Goal: Information Seeking & Learning: Learn about a topic

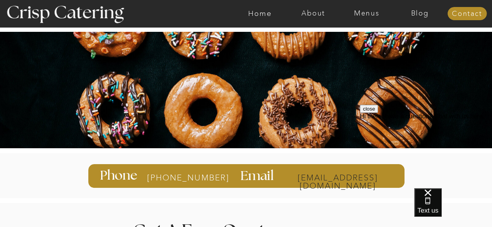
click at [311, 174] on p "info@catercrisp.com" at bounding box center [337, 177] width 111 height 7
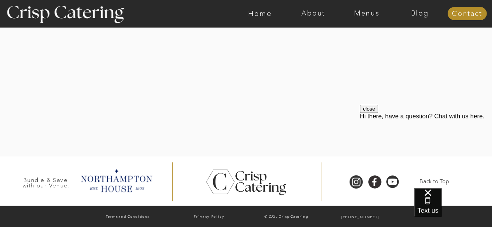
scroll to position [311, 0]
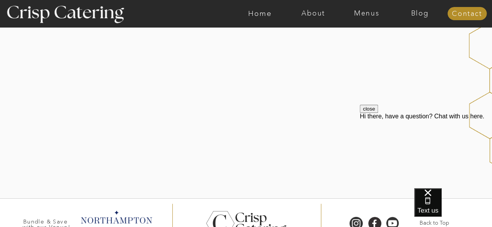
scroll to position [207, 0]
click at [306, 14] on nav "About" at bounding box center [312, 14] width 53 height 8
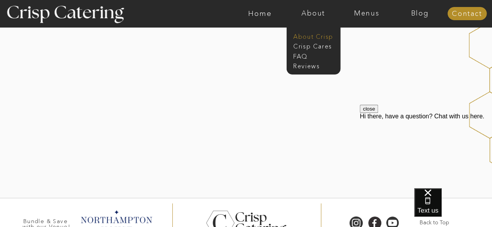
click at [305, 36] on nav "About Crisp" at bounding box center [315, 35] width 45 height 7
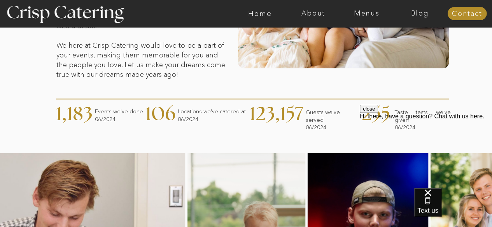
scroll to position [289, 0]
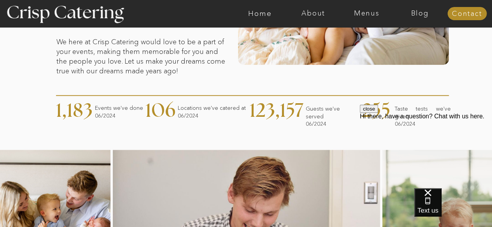
click at [378, 113] on button "close" at bounding box center [369, 109] width 18 height 8
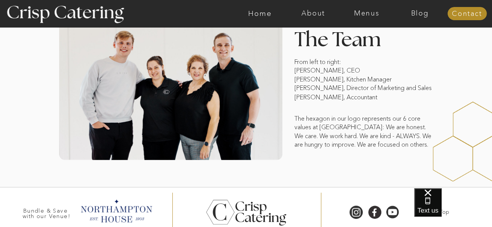
scroll to position [669, 0]
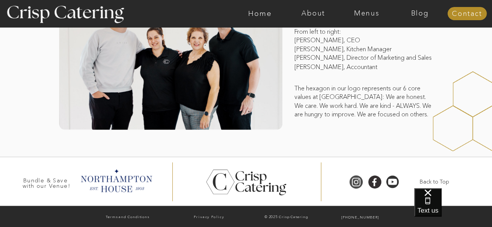
click at [358, 181] on div at bounding box center [355, 182] width 17 height 14
click at [117, 179] on div at bounding box center [115, 180] width 79 height 27
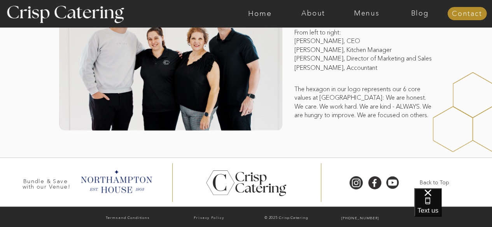
scroll to position [668, 0]
click at [316, 12] on nav "About" at bounding box center [312, 14] width 53 height 8
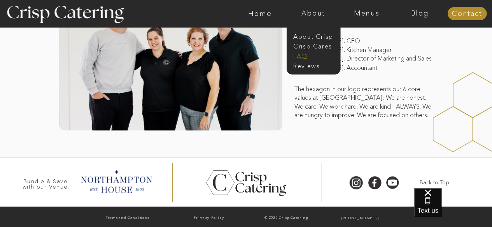
click at [306, 56] on nav "faq" at bounding box center [312, 55] width 39 height 7
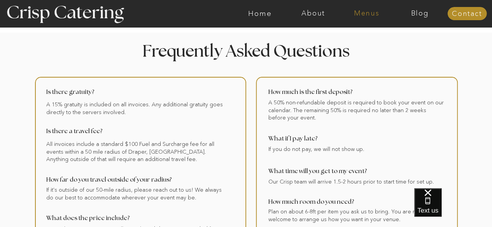
click at [364, 16] on nav "Menus" at bounding box center [366, 14] width 53 height 8
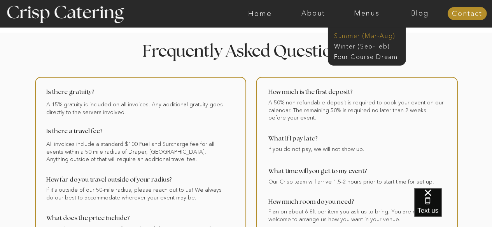
click at [354, 34] on nav "Summer (Mar-Aug)" at bounding box center [369, 34] width 70 height 7
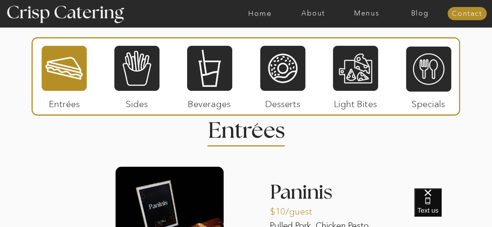
scroll to position [711, 0]
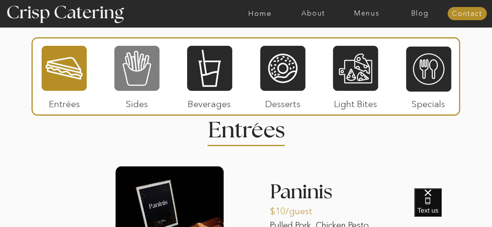
click at [146, 80] on div at bounding box center [136, 68] width 45 height 47
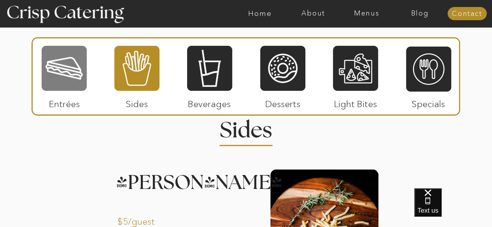
click at [73, 85] on div at bounding box center [64, 68] width 45 height 47
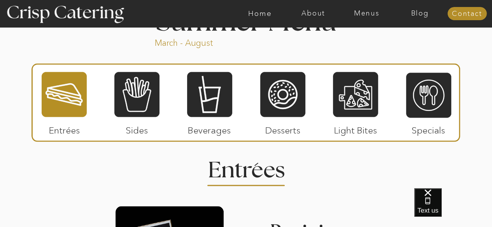
scroll to position [670, 0]
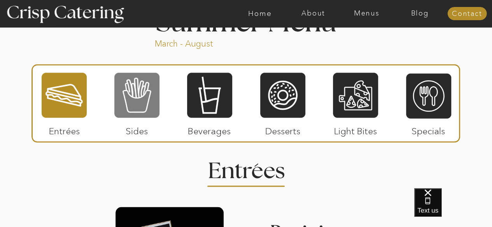
click at [133, 105] on div at bounding box center [136, 95] width 45 height 47
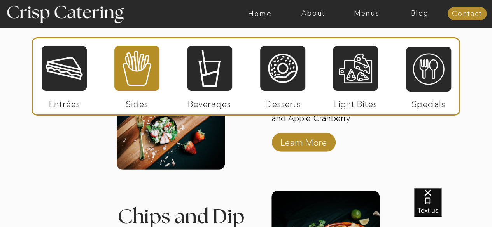
scroll to position [1003, 0]
